Goal: Task Accomplishment & Management: Use online tool/utility

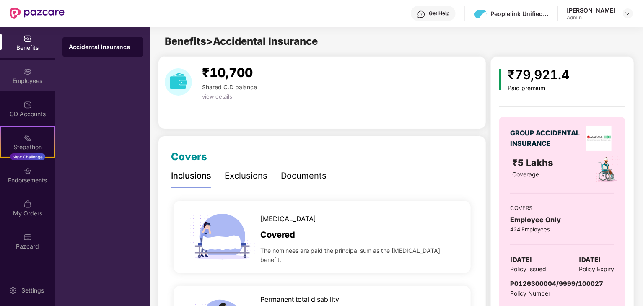
click at [34, 80] on div "Employees" at bounding box center [27, 81] width 55 height 8
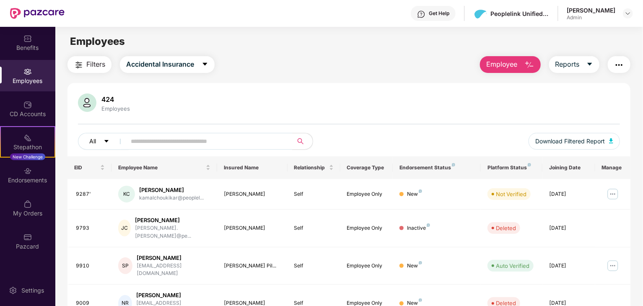
click at [103, 140] on button "All" at bounding box center [103, 141] width 51 height 17
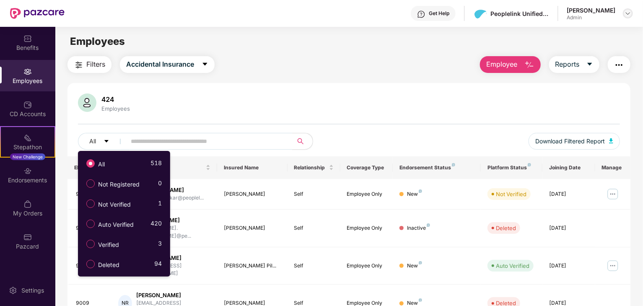
click at [626, 12] on img at bounding box center [628, 13] width 7 height 7
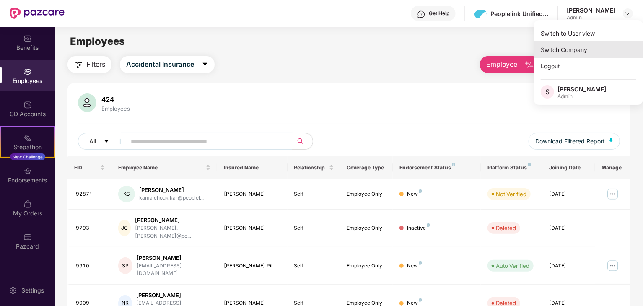
click at [577, 48] on div "Switch Company" at bounding box center [588, 50] width 109 height 16
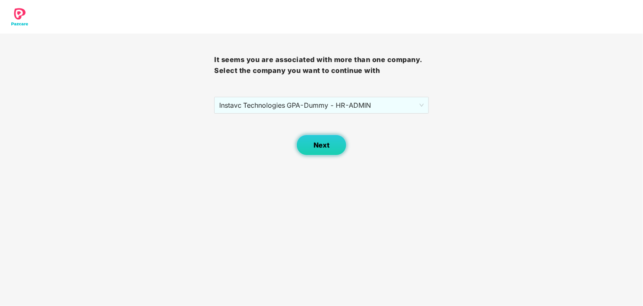
click at [319, 145] on span "Next" at bounding box center [322, 145] width 16 height 8
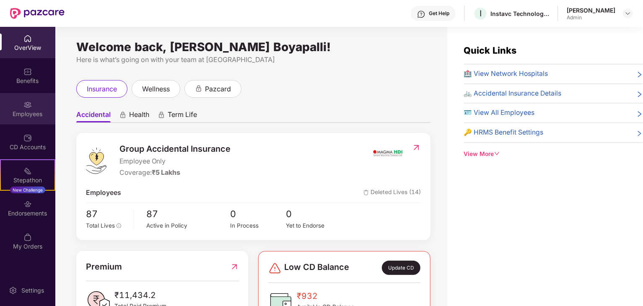
click at [35, 108] on div "Employees" at bounding box center [27, 108] width 55 height 31
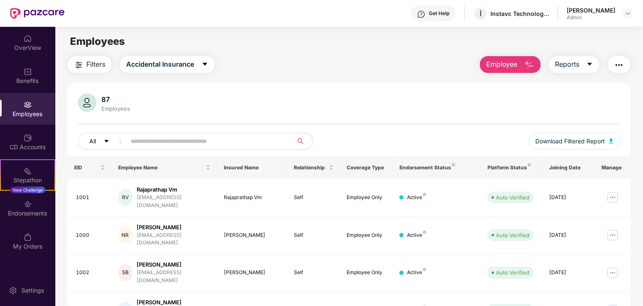
click at [106, 138] on icon "caret-down" at bounding box center [107, 141] width 6 height 6
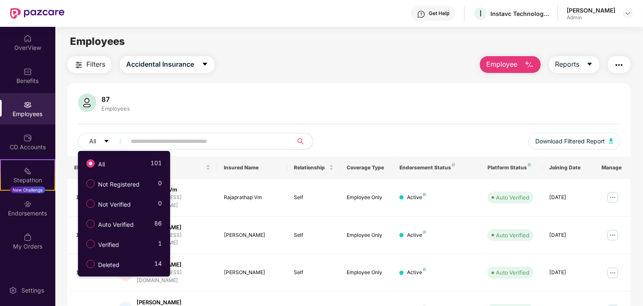
click at [470, 137] on div "All Download Filtered Report" at bounding box center [349, 144] width 542 height 23
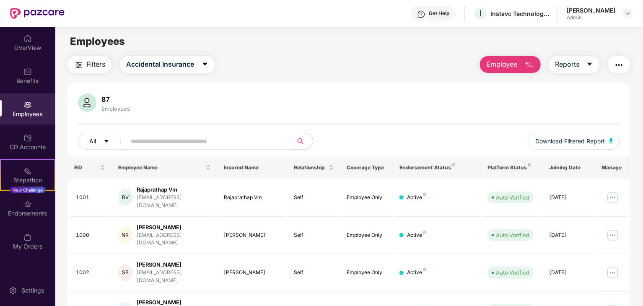
click at [102, 143] on button "All" at bounding box center [103, 141] width 51 height 17
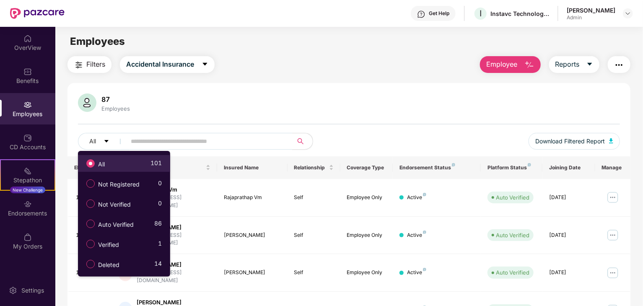
click at [107, 163] on span "All" at bounding box center [101, 164] width 13 height 9
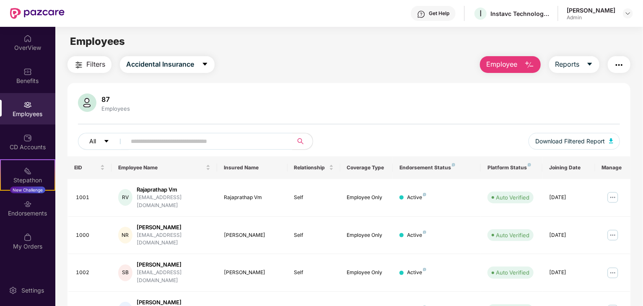
click at [99, 142] on button "All" at bounding box center [103, 141] width 51 height 17
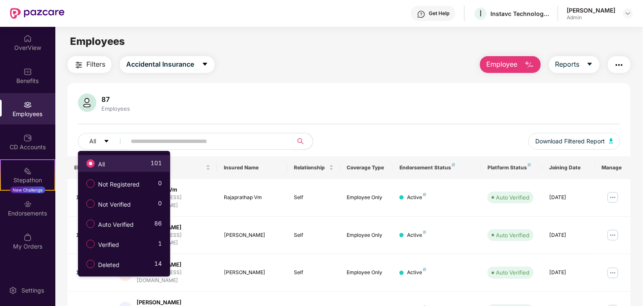
click at [364, 117] on div "87 Employees All Download Filtered Report" at bounding box center [349, 125] width 563 height 63
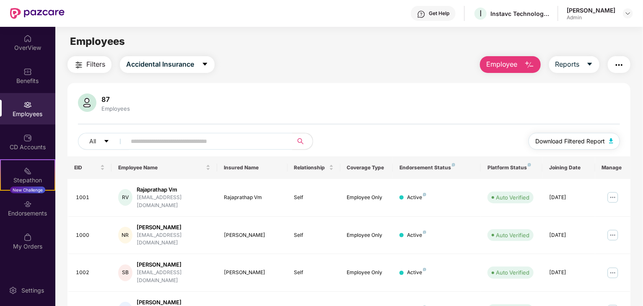
click at [584, 143] on span "Download Filtered Report" at bounding box center [571, 141] width 70 height 9
